Goal: Information Seeking & Learning: Find specific fact

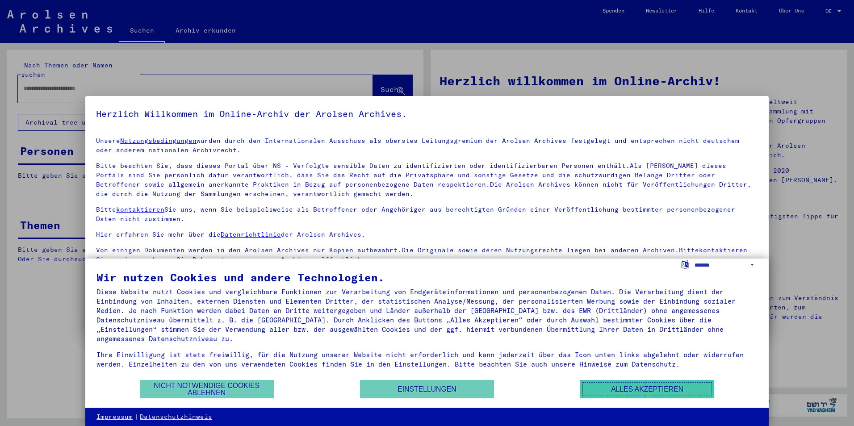
click at [639, 394] on button "Alles akzeptieren" at bounding box center [647, 389] width 134 height 18
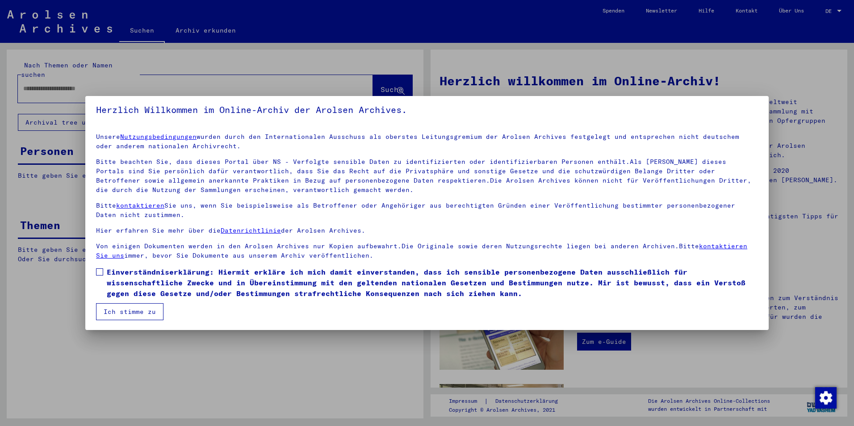
scroll to position [4, 0]
click at [98, 271] on span at bounding box center [99, 271] width 7 height 7
click at [126, 312] on button "Ich stimme zu" at bounding box center [129, 311] width 67 height 17
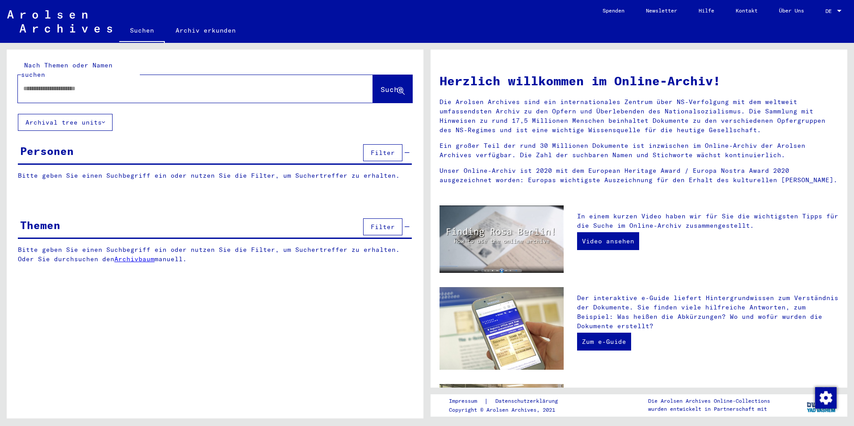
click at [376, 149] on span "Filter" at bounding box center [383, 153] width 24 height 8
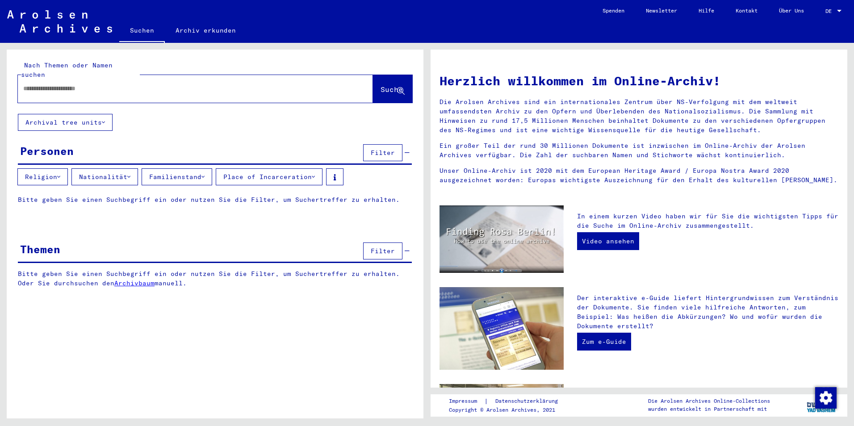
click at [67, 147] on div "Personen" at bounding box center [47, 151] width 54 height 16
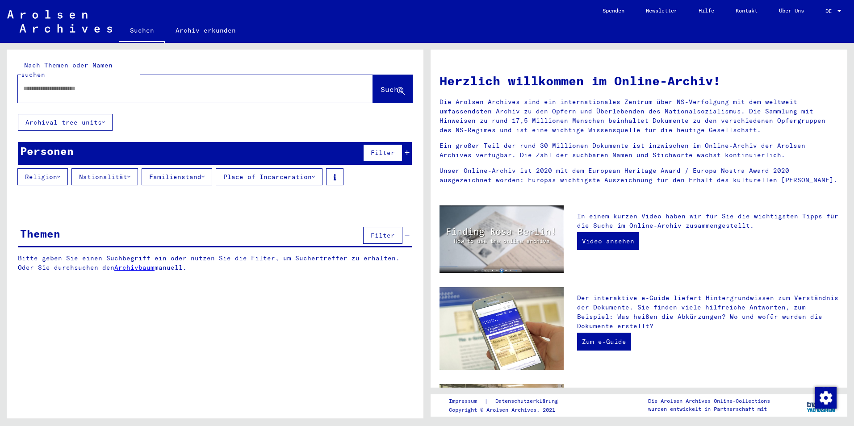
click at [67, 147] on div "Personen" at bounding box center [47, 151] width 54 height 16
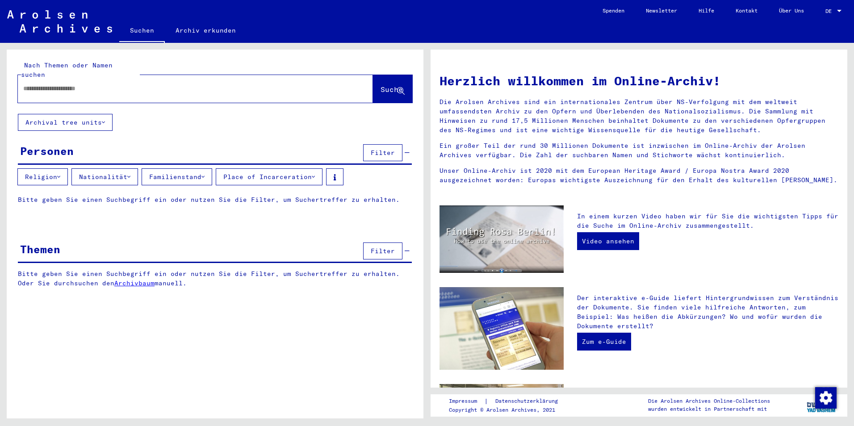
click at [130, 174] on icon at bounding box center [128, 177] width 3 height 6
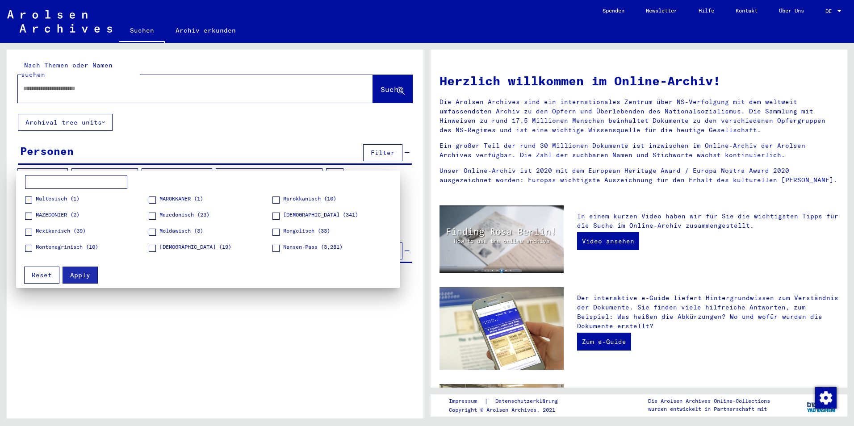
scroll to position [804, 0]
click at [150, 232] on span at bounding box center [152, 230] width 7 height 7
click at [74, 275] on span "Apply" at bounding box center [80, 275] width 20 height 8
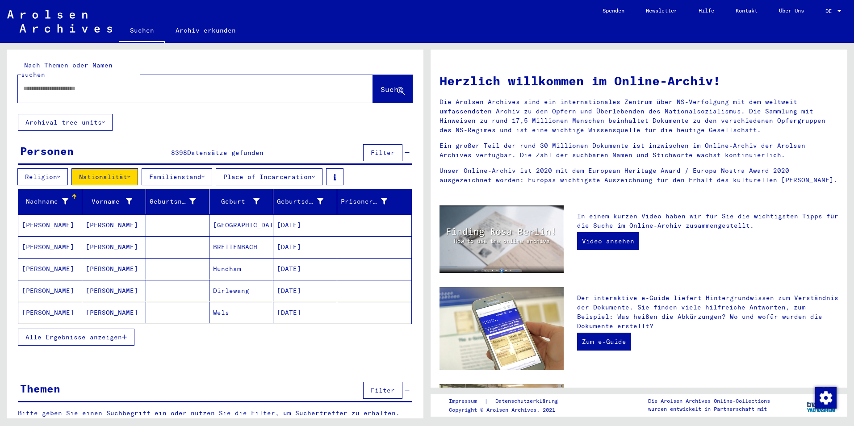
click at [205, 174] on icon at bounding box center [202, 177] width 3 height 6
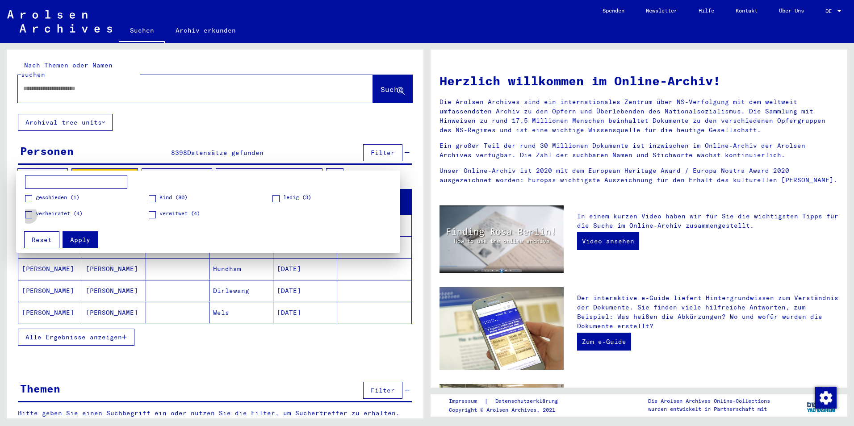
click at [31, 216] on span at bounding box center [28, 214] width 7 height 7
click at [83, 238] on span "Apply" at bounding box center [80, 240] width 20 height 8
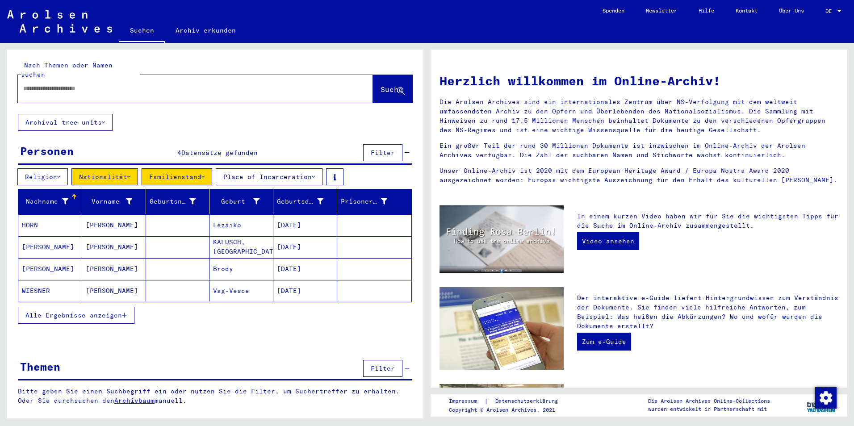
click at [385, 364] on span "Filter" at bounding box center [383, 368] width 24 height 8
click at [106, 84] on input "text" at bounding box center [184, 88] width 323 height 9
click at [381, 85] on span "Suche" at bounding box center [392, 89] width 22 height 9
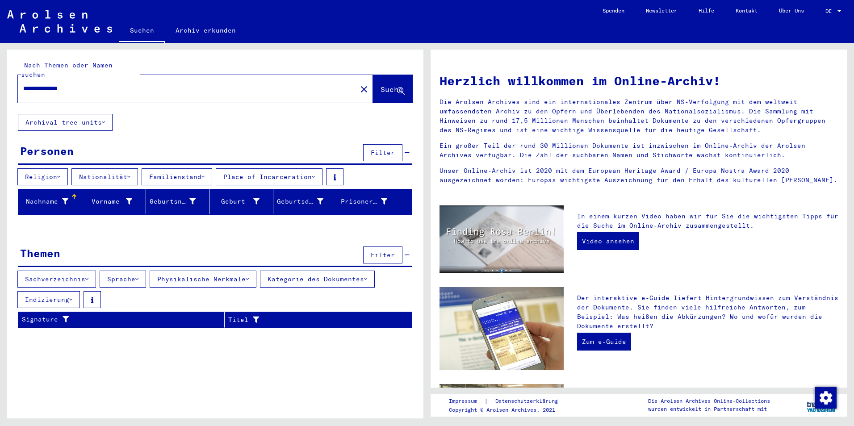
scroll to position [223, 0]
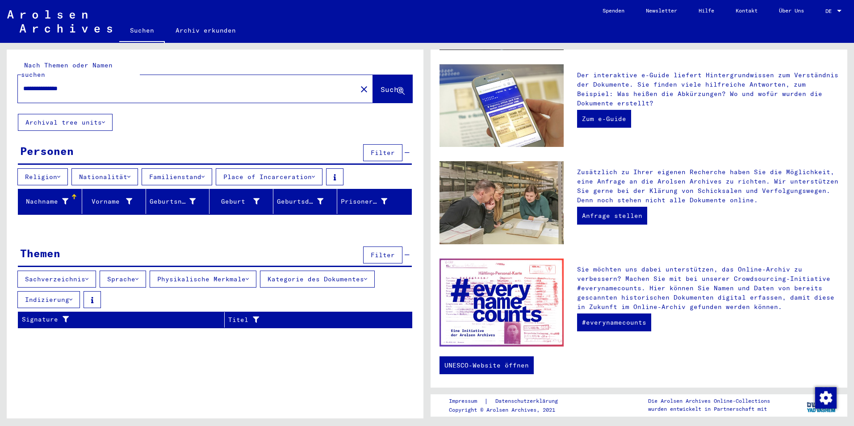
click at [315, 174] on icon at bounding box center [313, 177] width 3 height 6
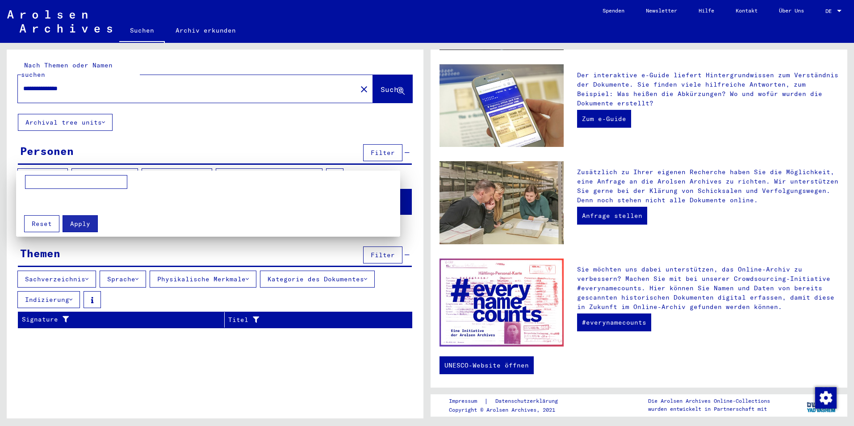
click at [42, 222] on span "Reset" at bounding box center [42, 224] width 20 height 8
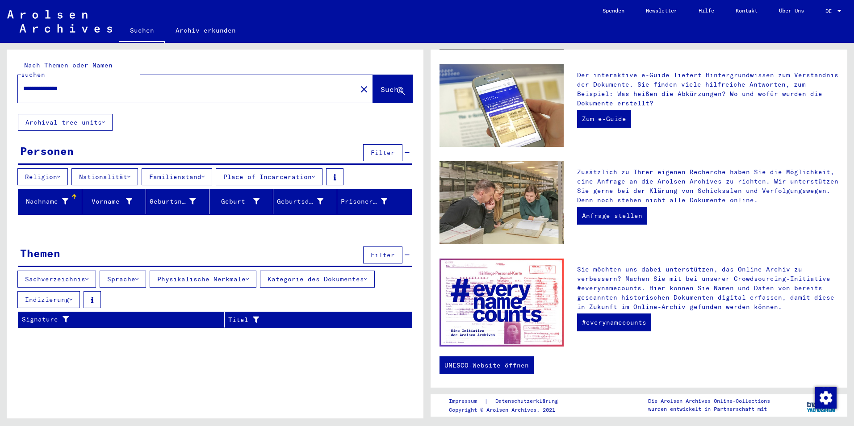
click at [54, 84] on input "**********" at bounding box center [184, 88] width 323 height 9
click at [386, 85] on span "Suche" at bounding box center [392, 89] width 22 height 9
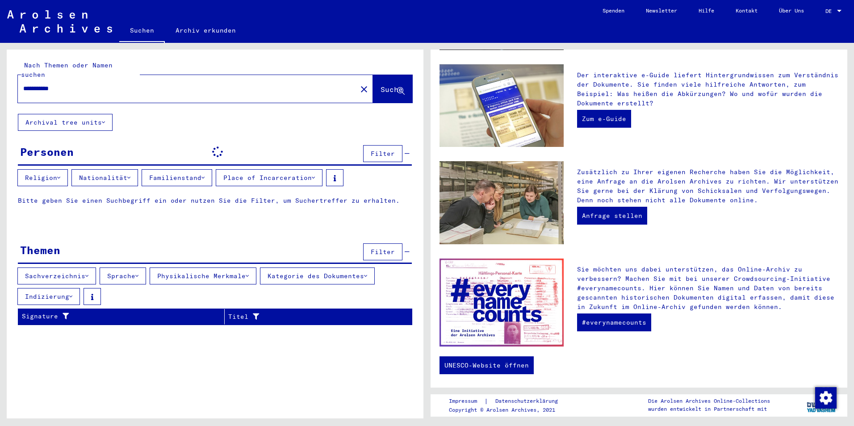
click at [39, 84] on input "**********" at bounding box center [184, 88] width 323 height 9
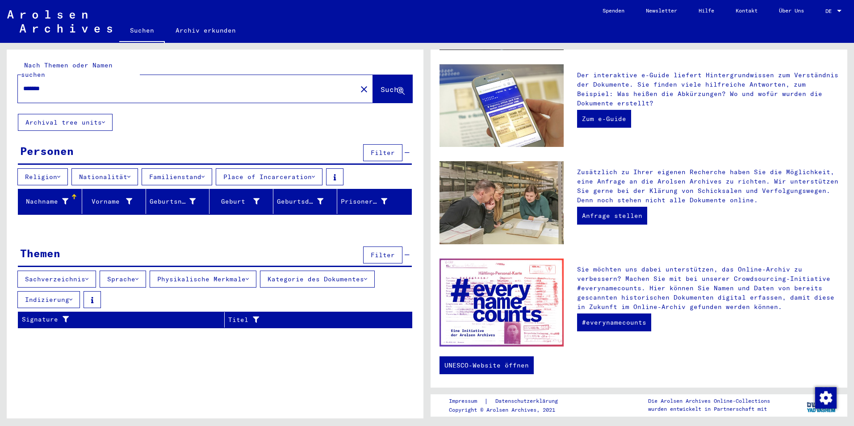
type input "*******"
drag, startPoint x: 376, startPoint y: 83, endPoint x: 370, endPoint y: 82, distance: 6.3
click at [381, 85] on span "Suche" at bounding box center [392, 89] width 22 height 9
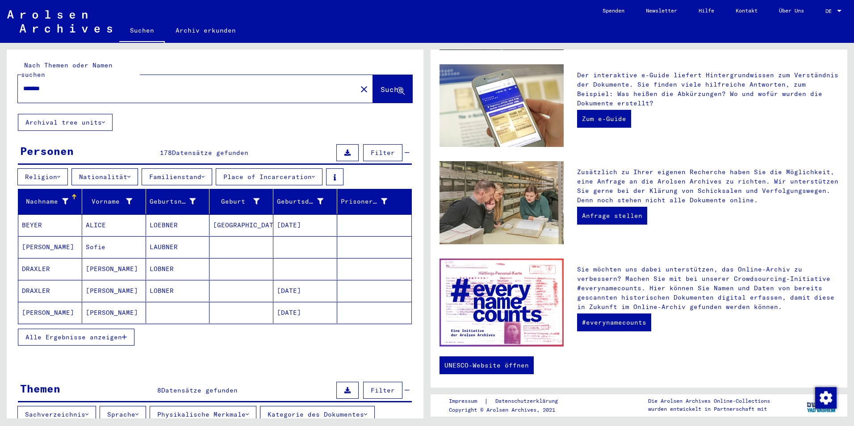
click at [107, 333] on span "Alle Ergebnisse anzeigen" at bounding box center [73, 337] width 96 height 8
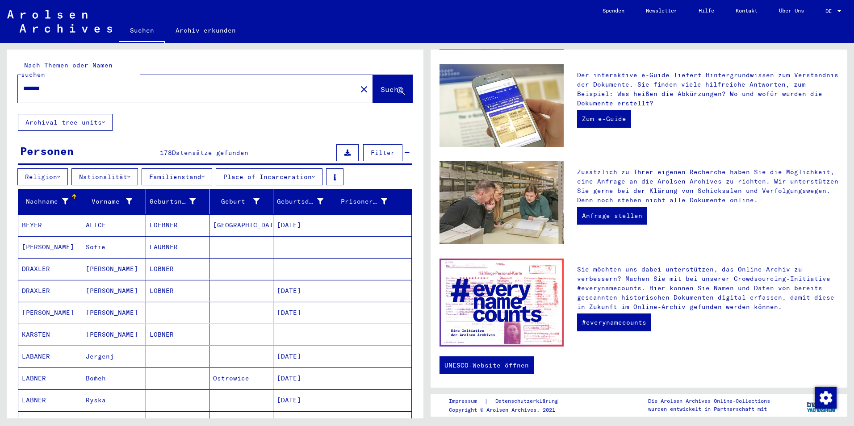
click at [107, 328] on mat-cell "[PERSON_NAME]" at bounding box center [114, 334] width 64 height 21
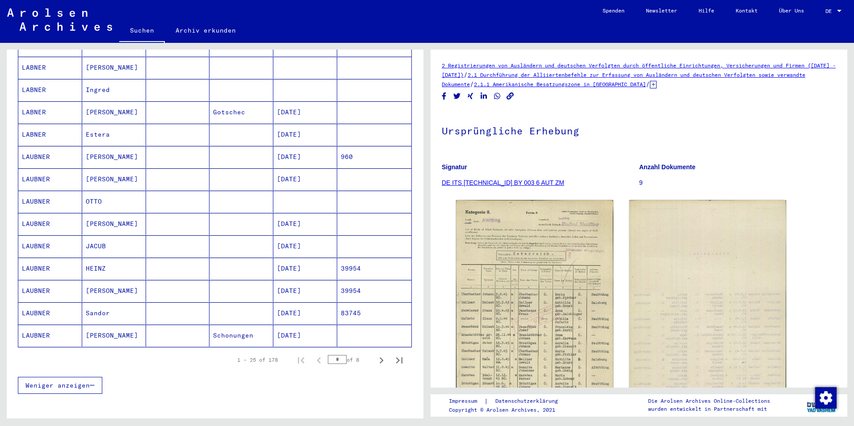
scroll to position [491, 0]
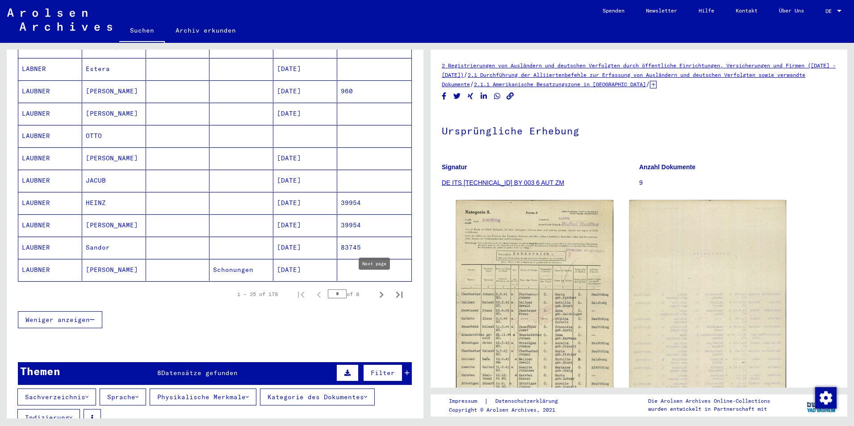
click at [375, 289] on icon "Next page" at bounding box center [381, 295] width 13 height 13
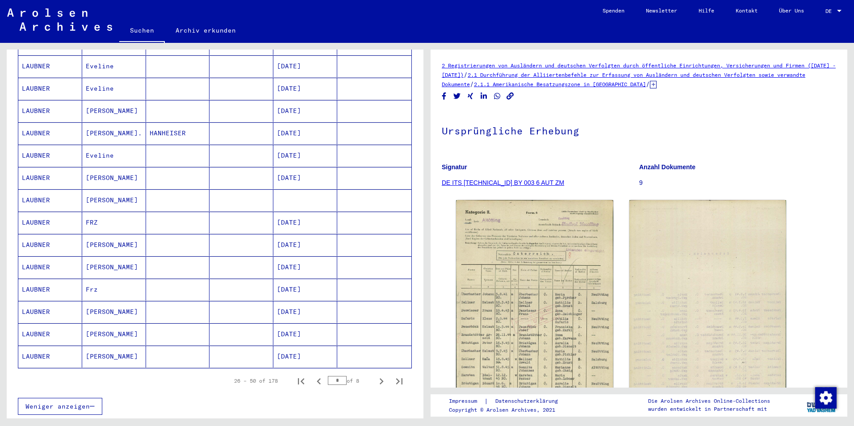
scroll to position [447, 0]
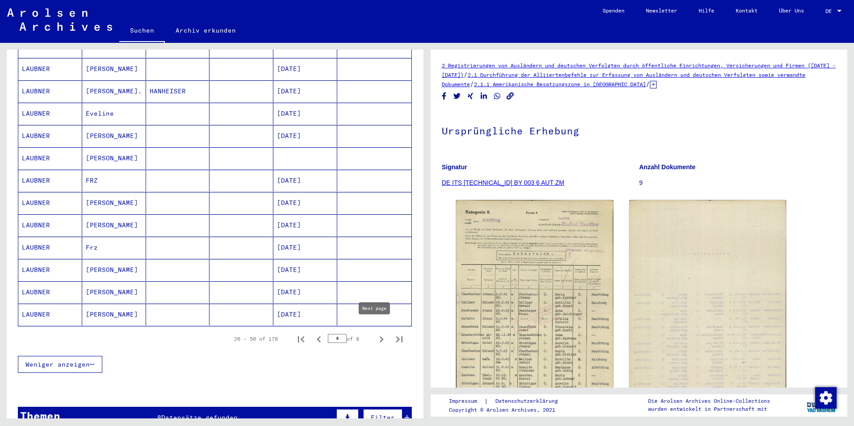
click at [375, 333] on icon "Next page" at bounding box center [381, 339] width 13 height 13
type input "*"
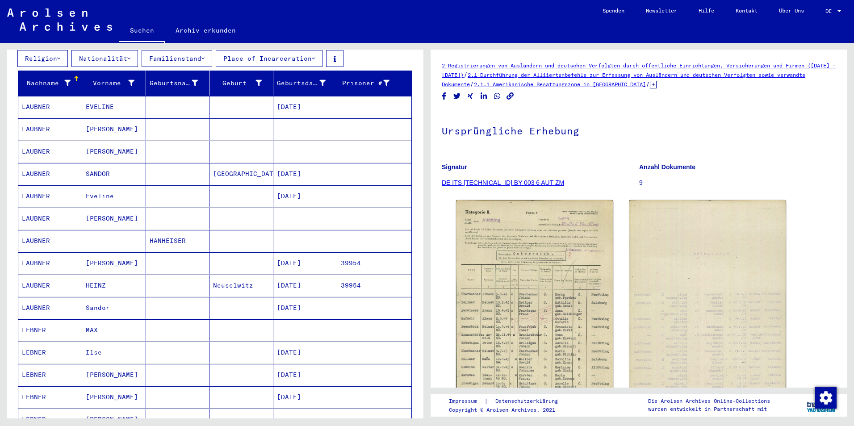
scroll to position [134, 0]
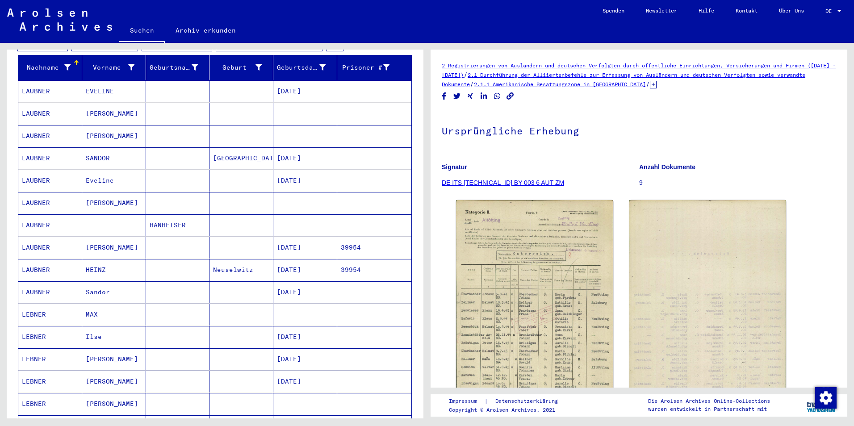
click at [510, 181] on link "DE ITS [TECHNICAL_ID] BY 003 6 AUT ZM" at bounding box center [503, 182] width 122 height 7
